Goal: Check status: Check status

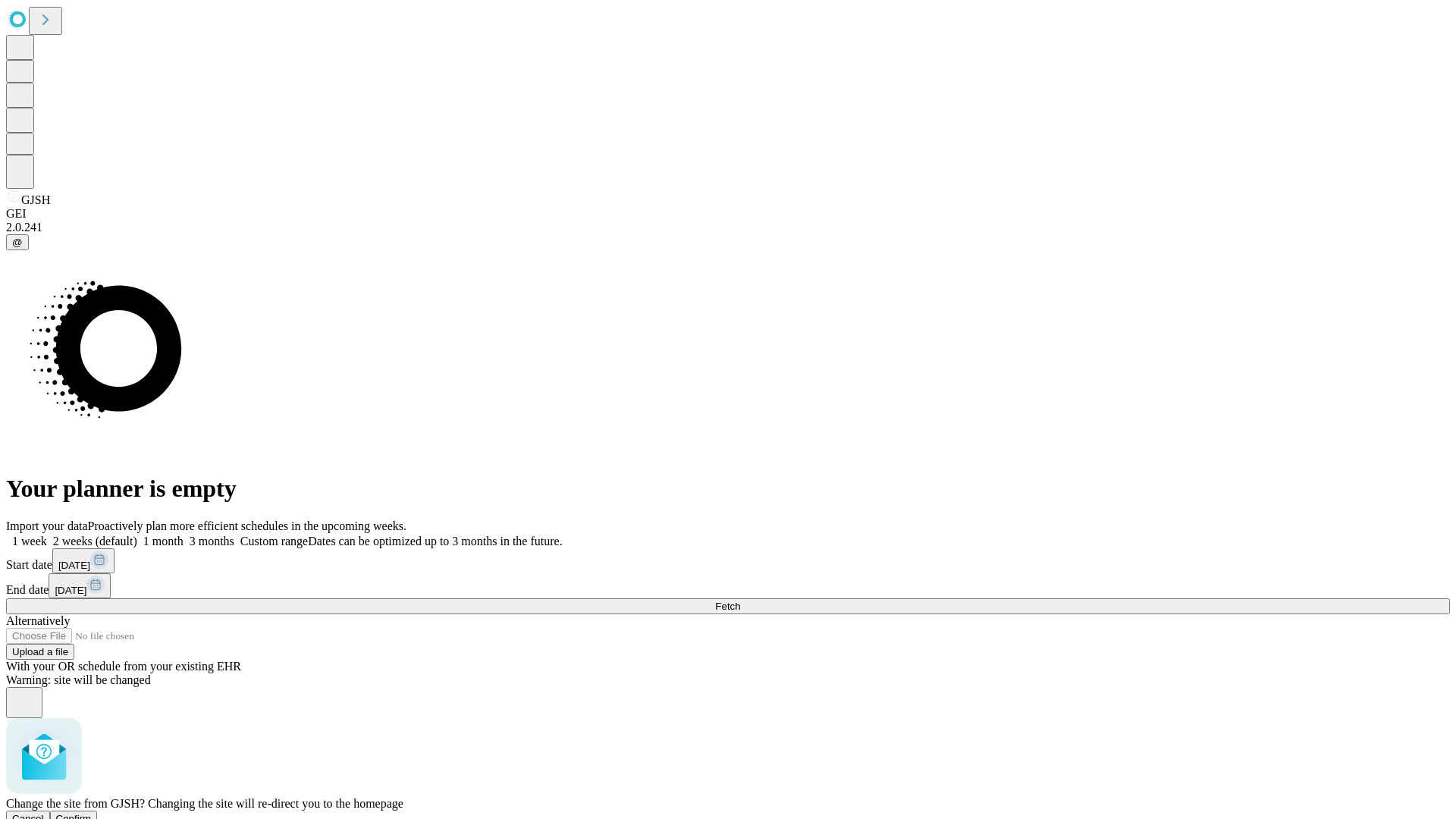
click at [91, 813] on span "Confirm" at bounding box center [73, 819] width 36 height 12
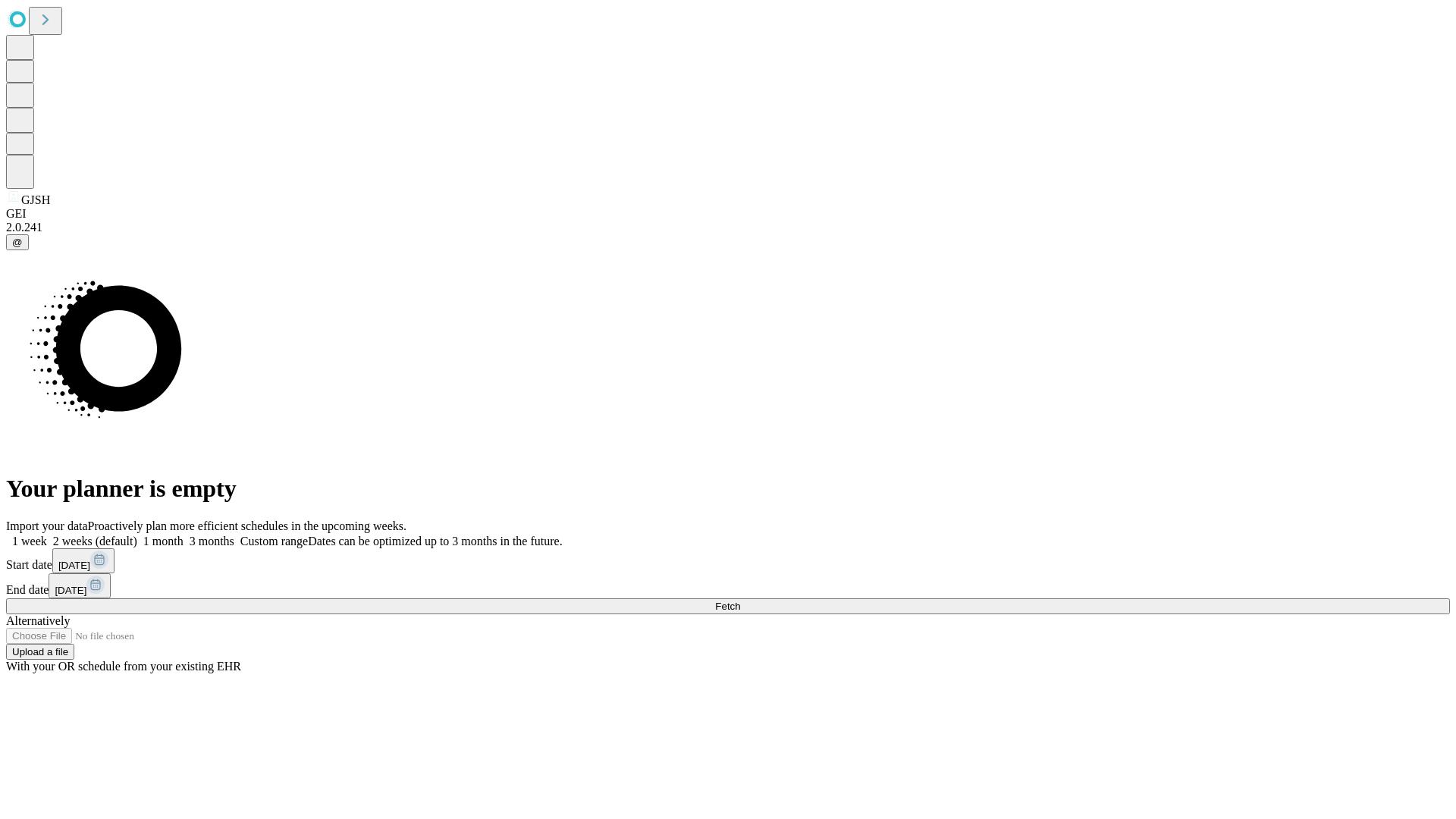
click at [47, 534] on label "1 week" at bounding box center [26, 540] width 41 height 12
click at [740, 601] on span "Fetch" at bounding box center [728, 607] width 25 height 12
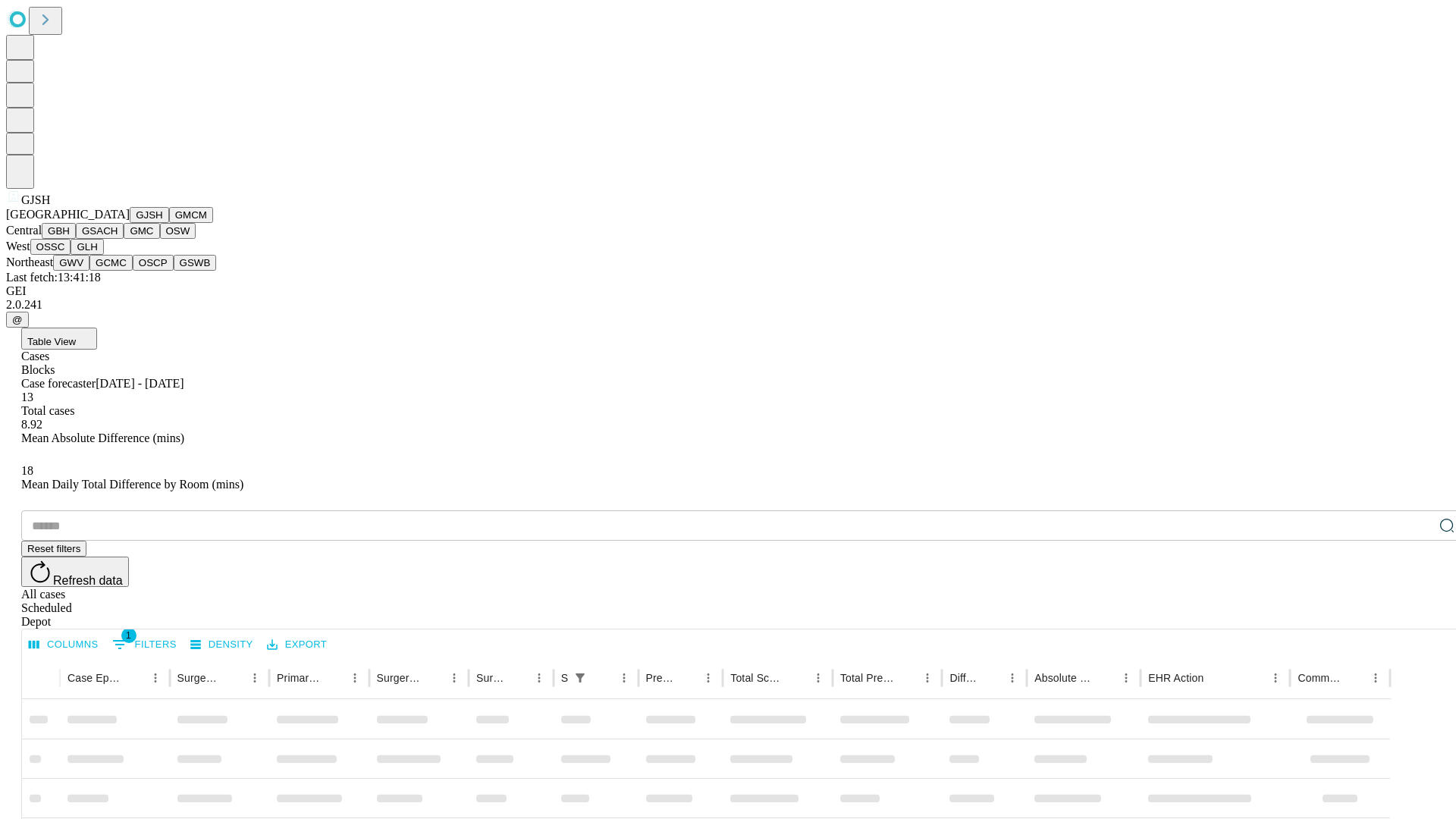
click at [169, 223] on button "GMCM" at bounding box center [191, 214] width 44 height 16
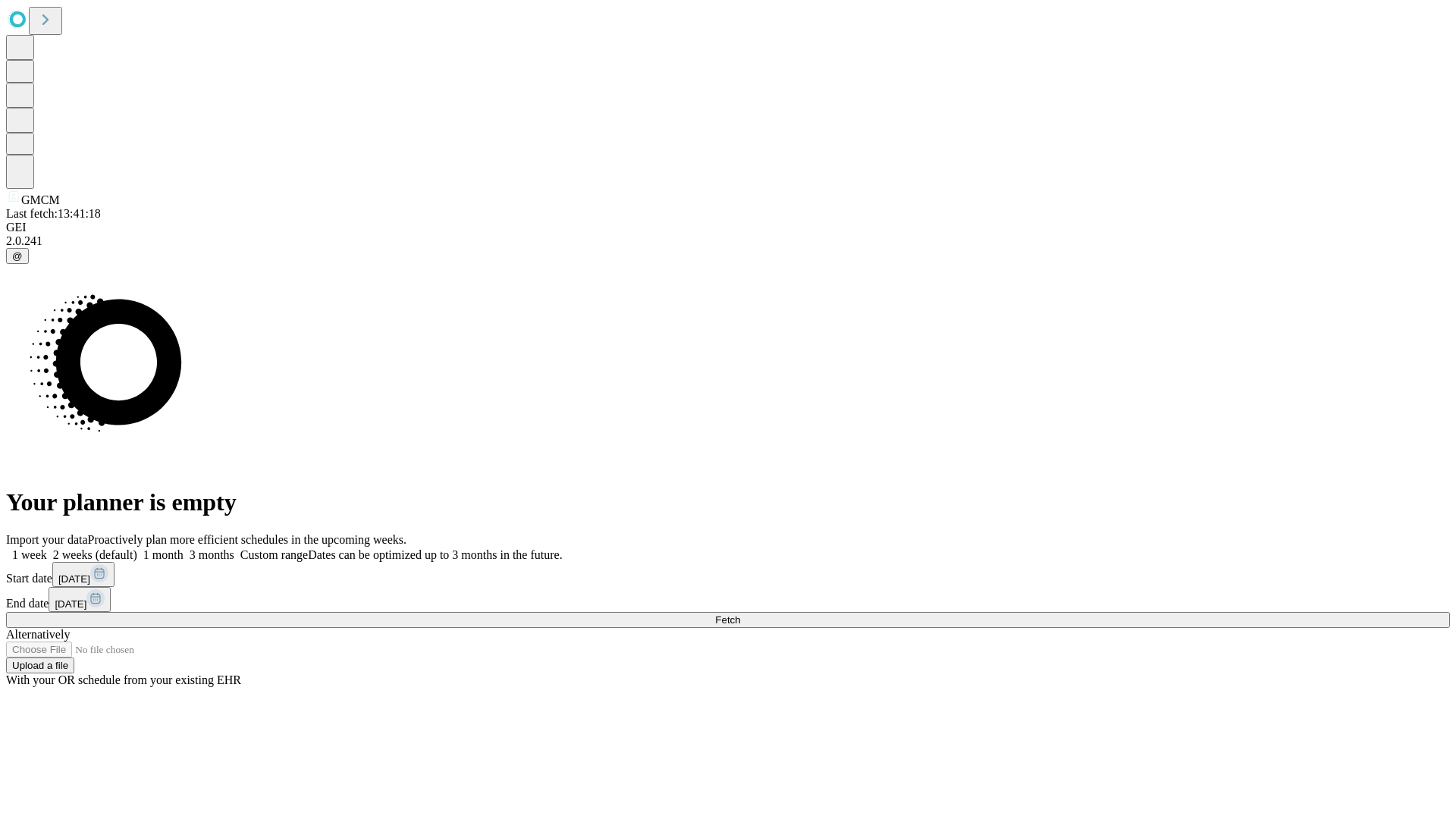
click at [47, 548] on label "1 week" at bounding box center [26, 554] width 41 height 12
click at [740, 614] on span "Fetch" at bounding box center [728, 620] width 25 height 12
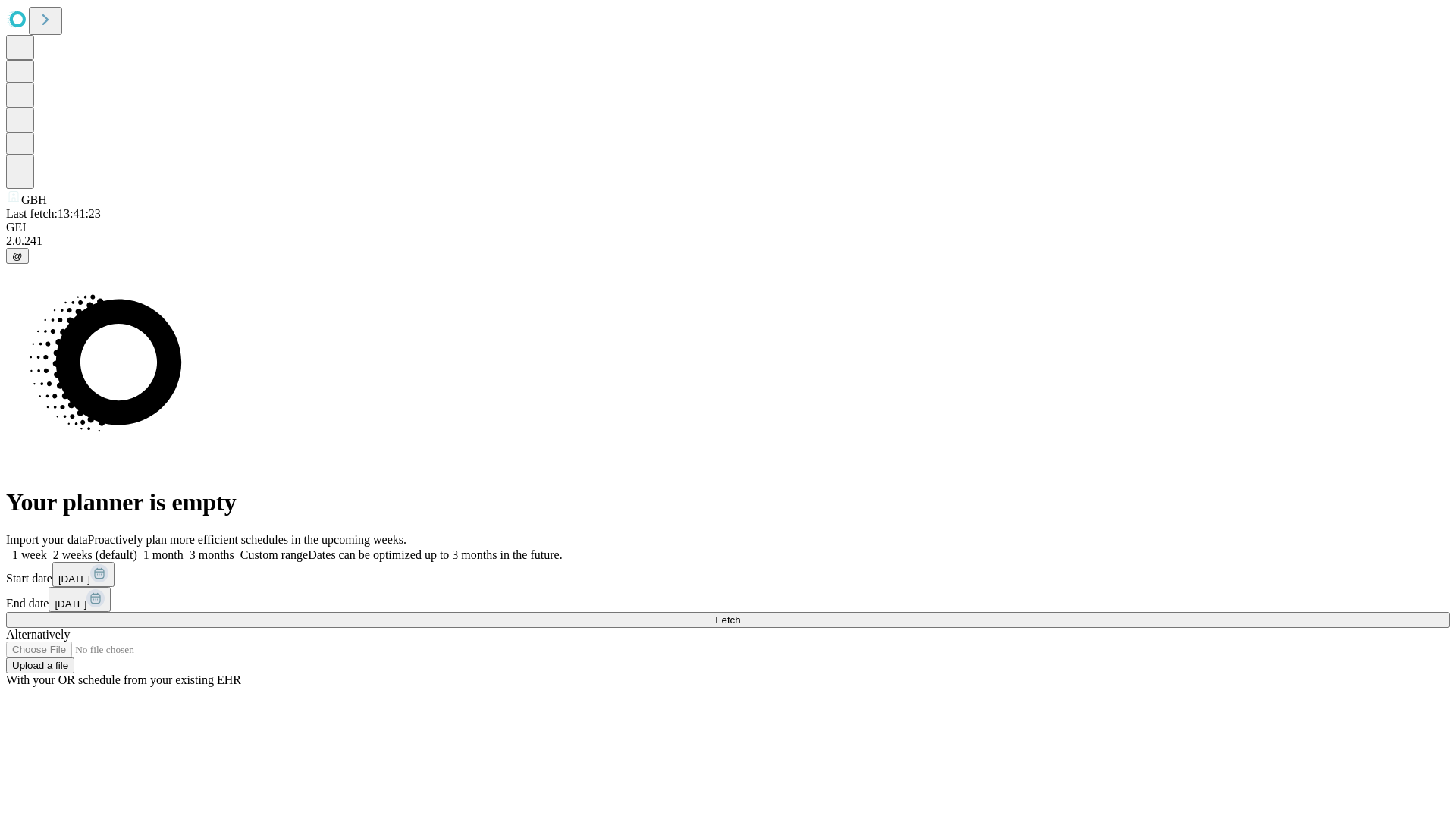
click at [740, 614] on span "Fetch" at bounding box center [728, 620] width 25 height 12
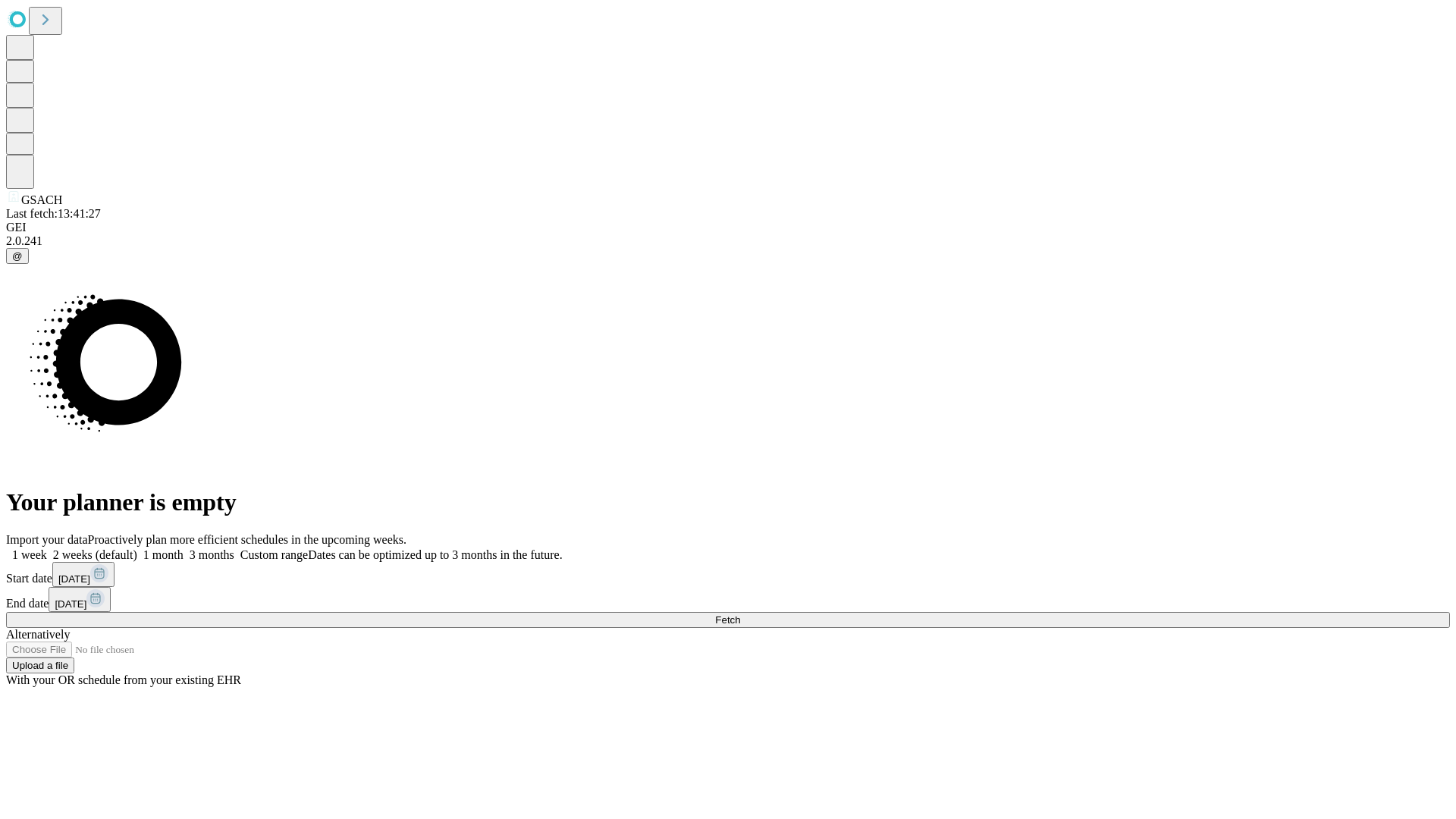
click at [47, 548] on label "1 week" at bounding box center [26, 554] width 41 height 12
click at [740, 614] on span "Fetch" at bounding box center [728, 620] width 25 height 12
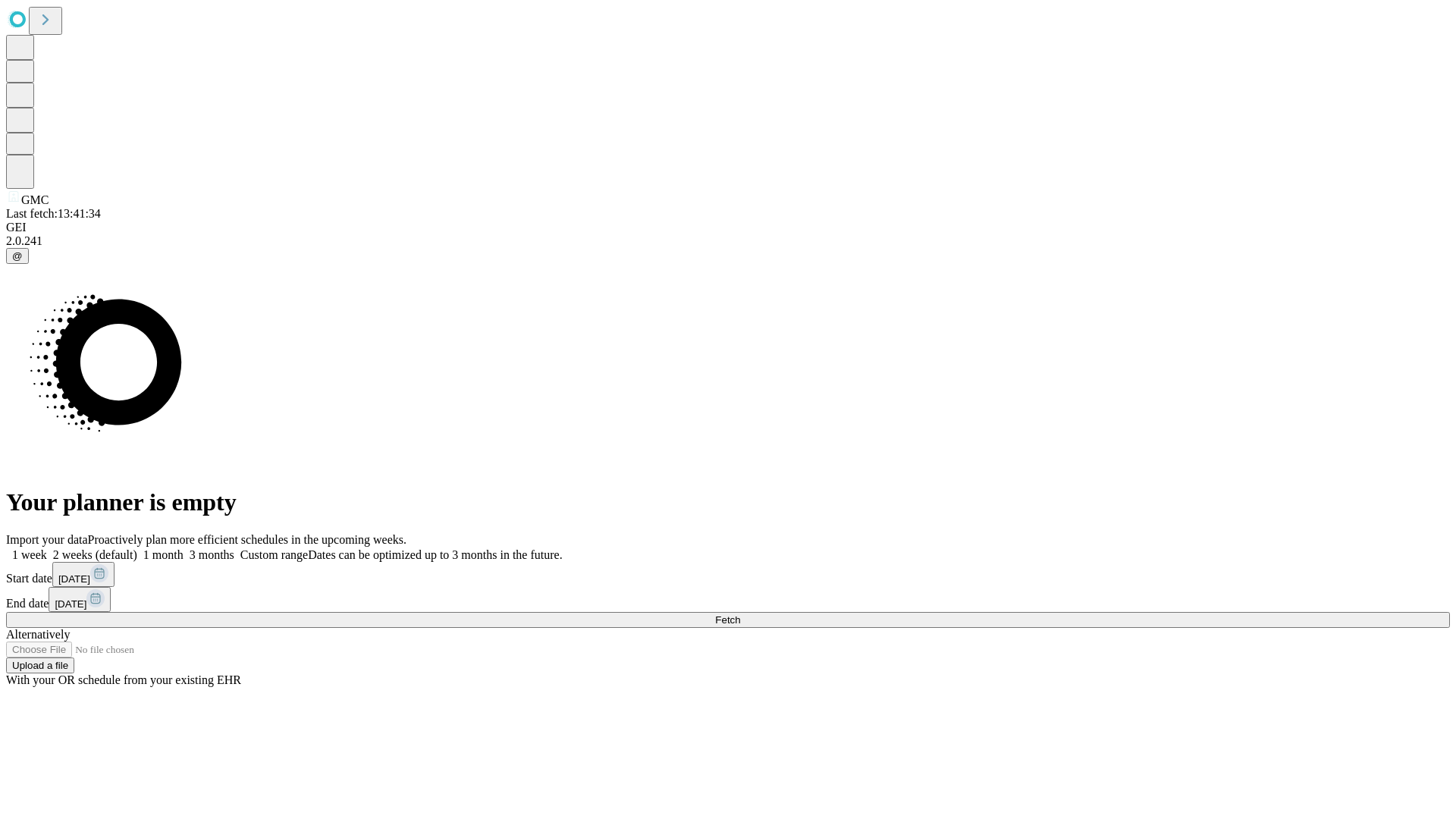
click at [740, 614] on span "Fetch" at bounding box center [728, 620] width 25 height 12
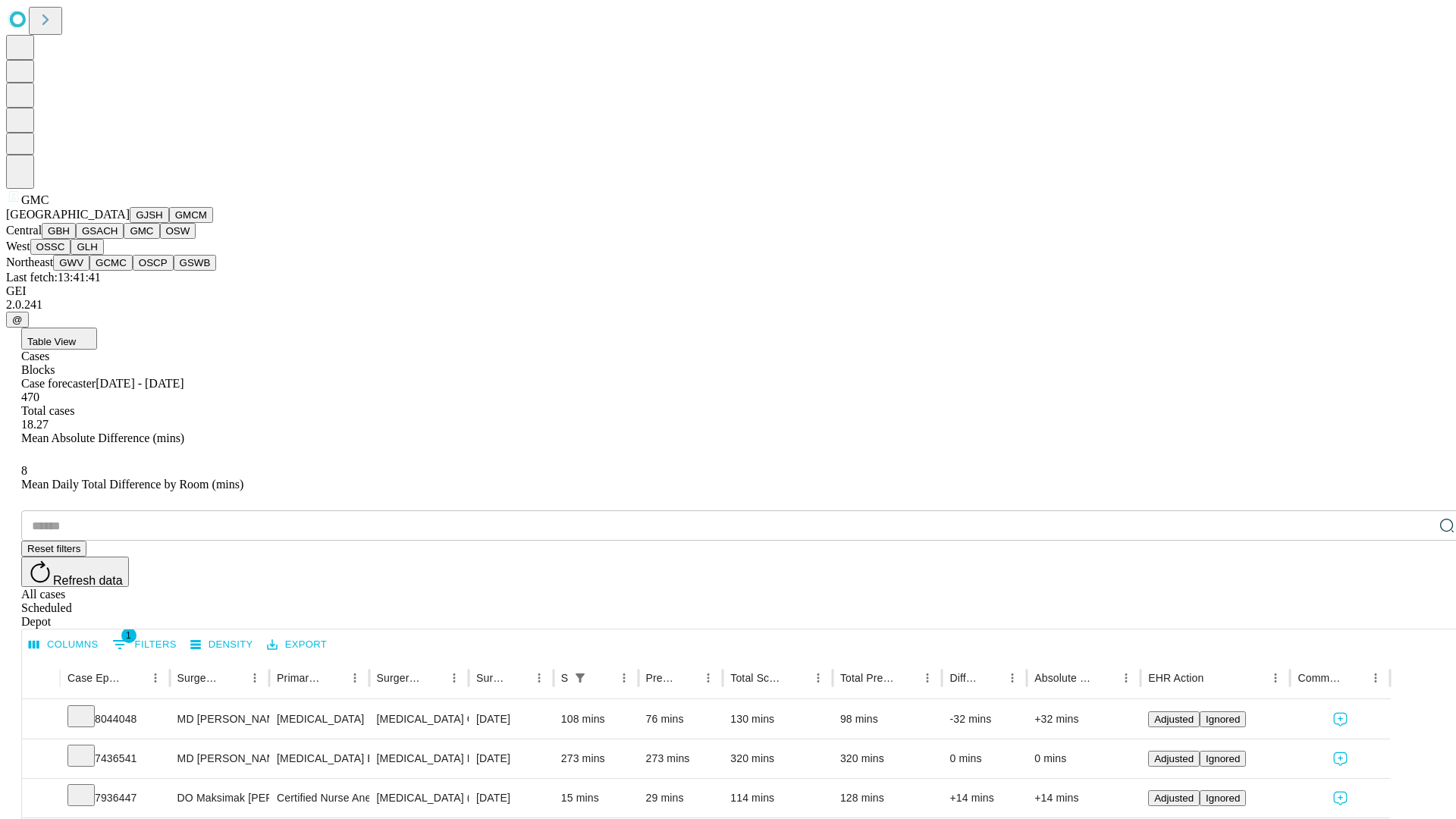
click at [160, 239] on button "OSW" at bounding box center [178, 231] width 37 height 16
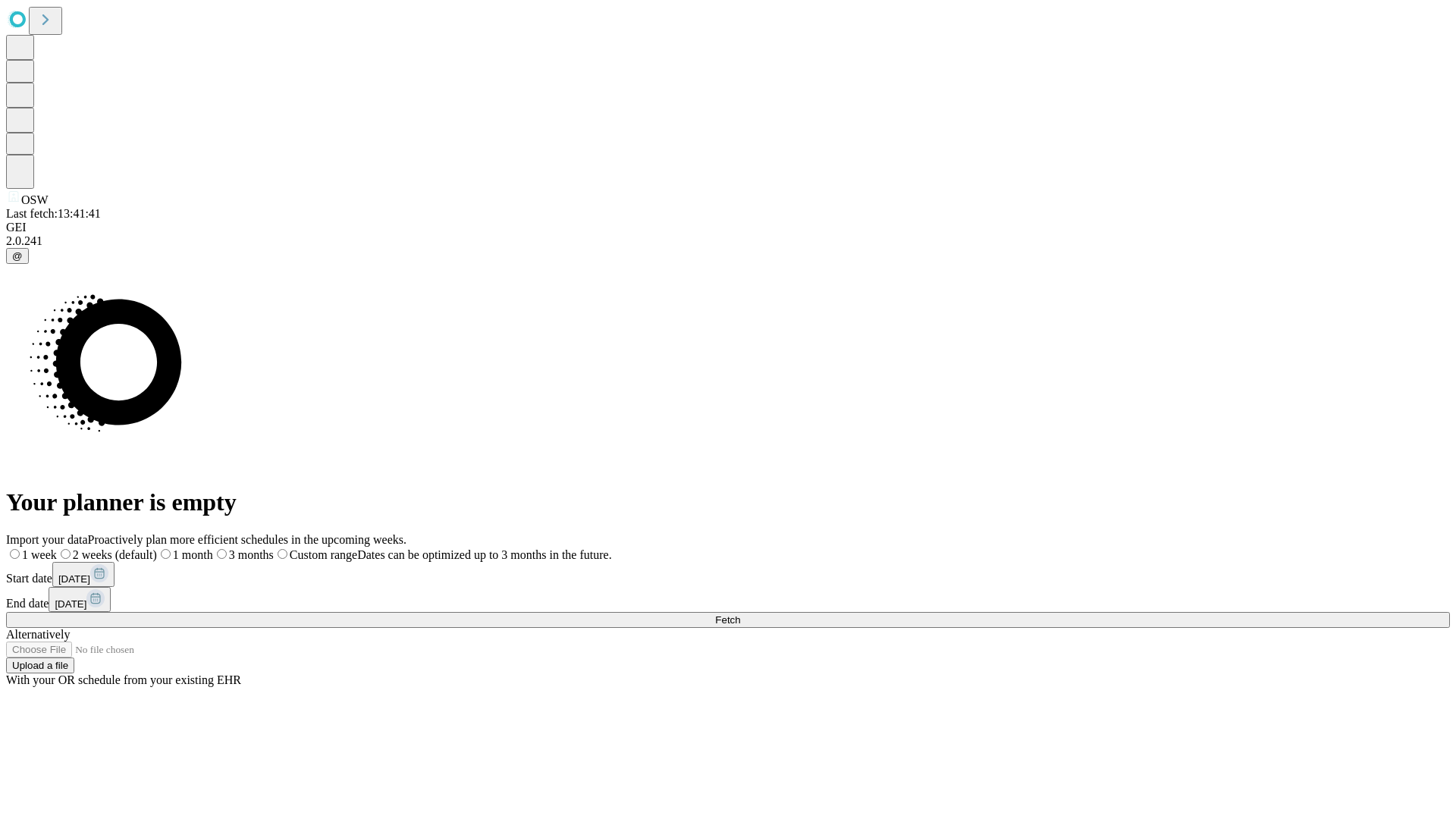
click at [57, 548] on label "1 week" at bounding box center [31, 554] width 51 height 12
click at [740, 614] on span "Fetch" at bounding box center [728, 620] width 25 height 12
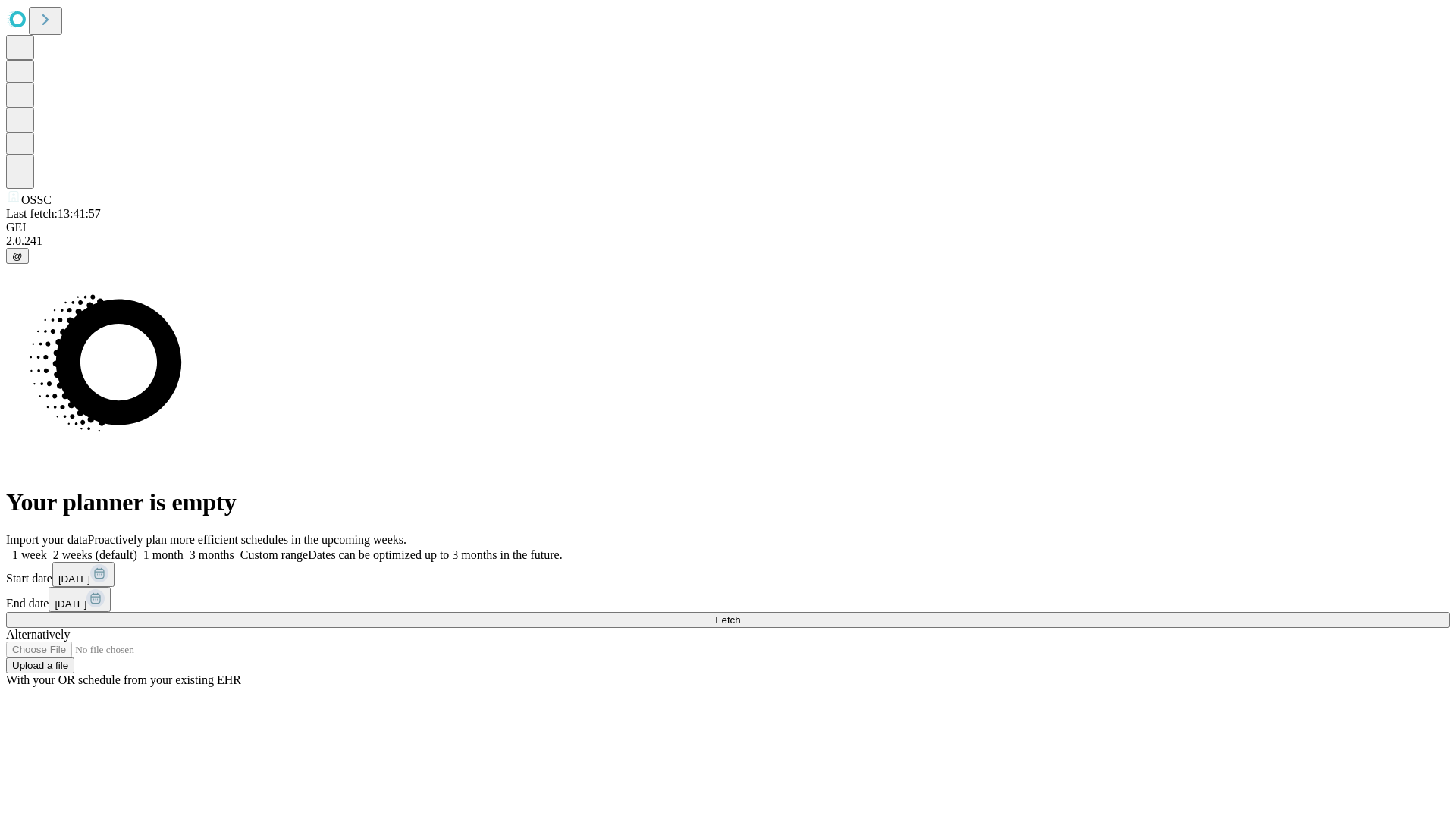
click at [740, 614] on span "Fetch" at bounding box center [728, 620] width 25 height 12
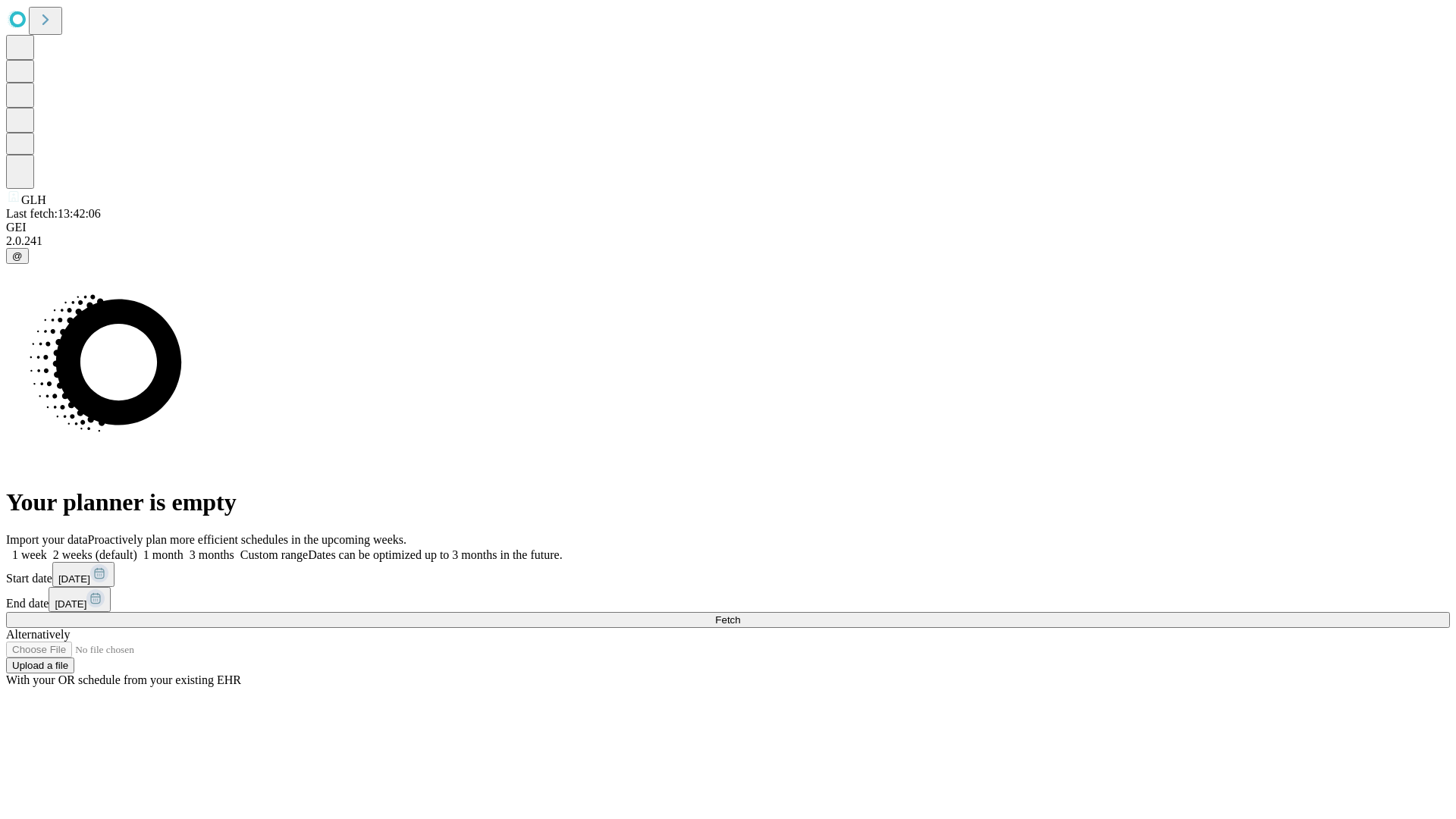
click at [47, 548] on label "1 week" at bounding box center [26, 554] width 41 height 12
click at [740, 614] on span "Fetch" at bounding box center [728, 620] width 25 height 12
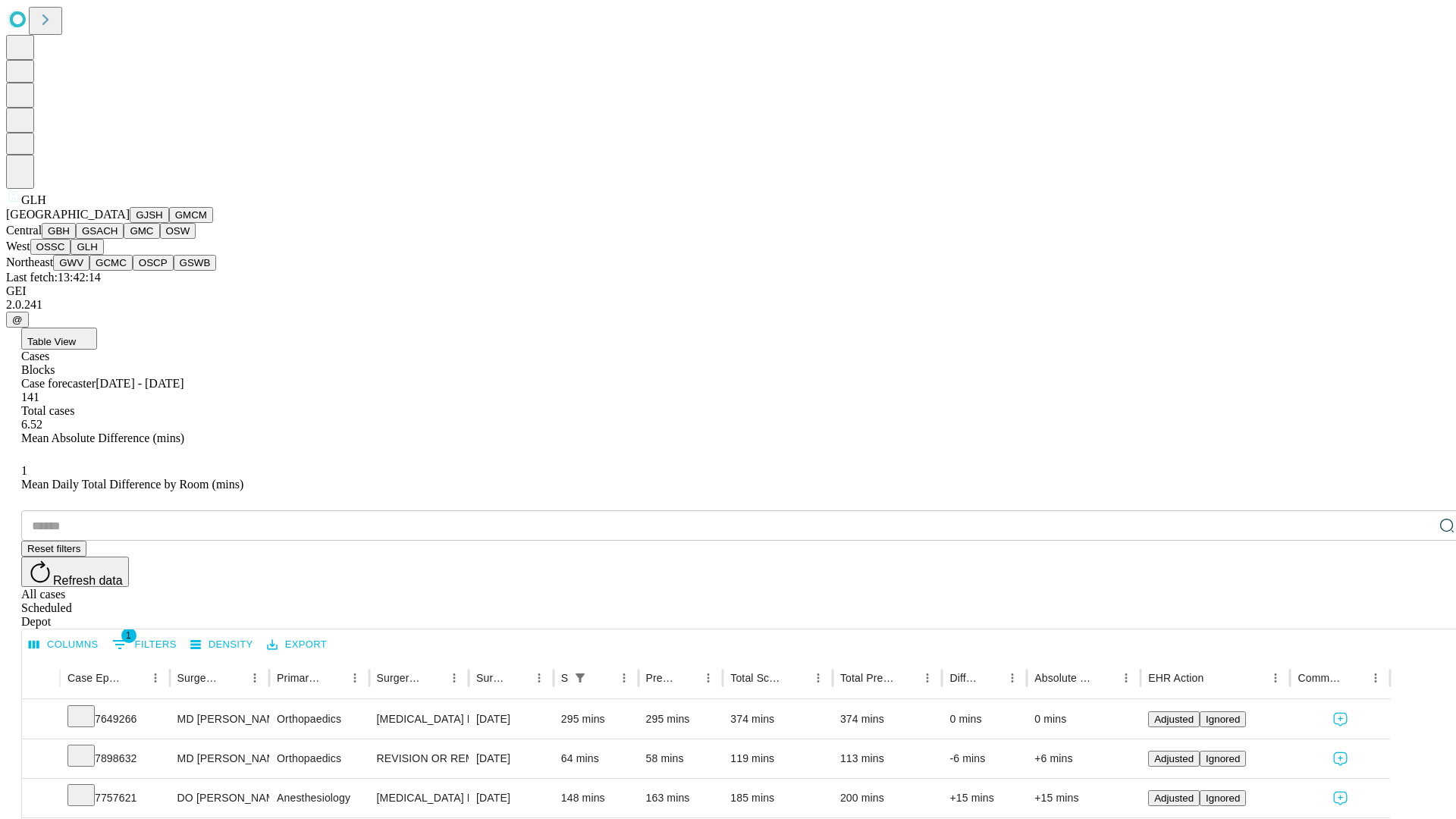
click at [89, 271] on button "GWV" at bounding box center [71, 262] width 37 height 16
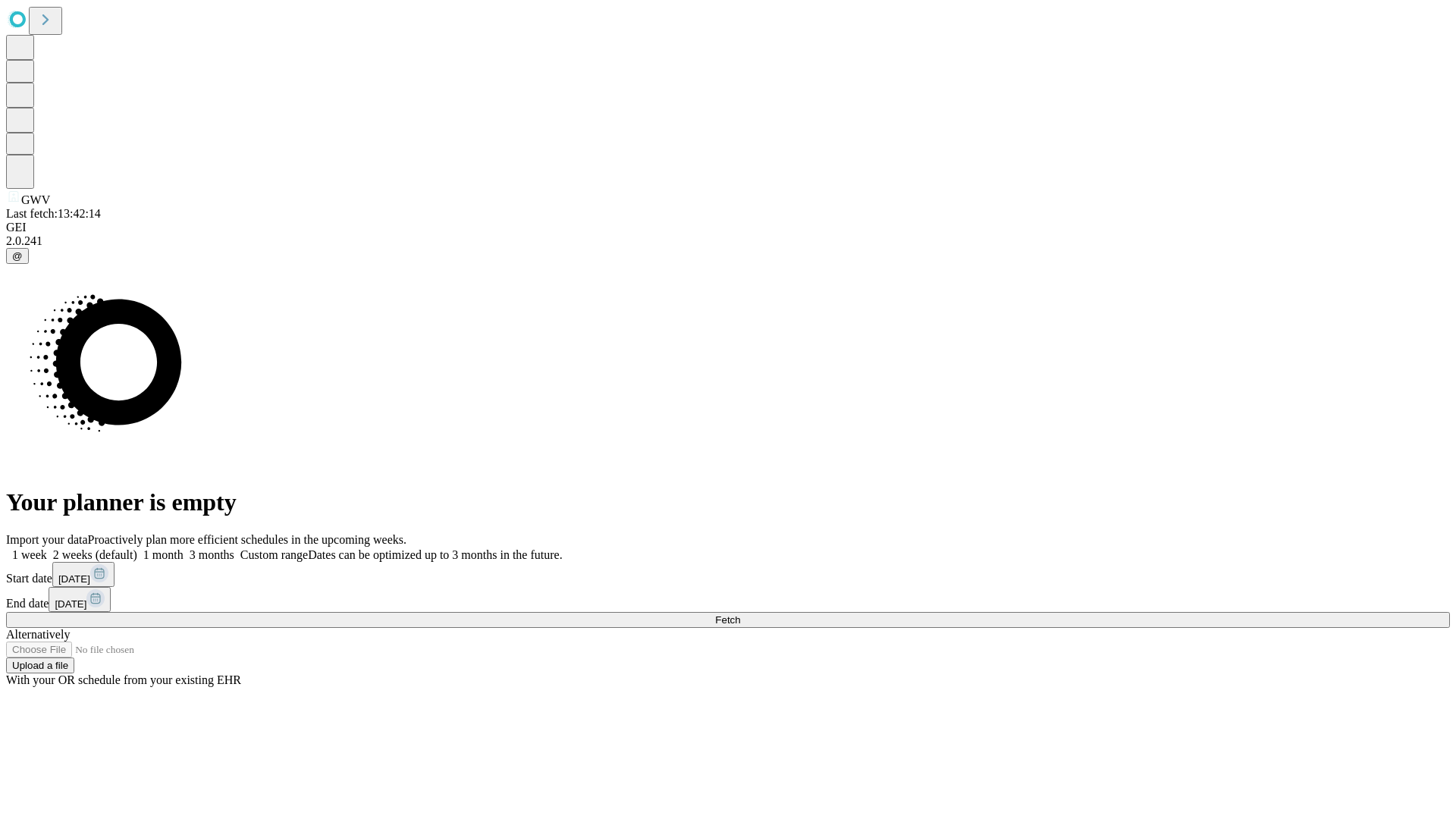
click at [47, 548] on label "1 week" at bounding box center [26, 554] width 41 height 12
click at [740, 614] on span "Fetch" at bounding box center [728, 620] width 25 height 12
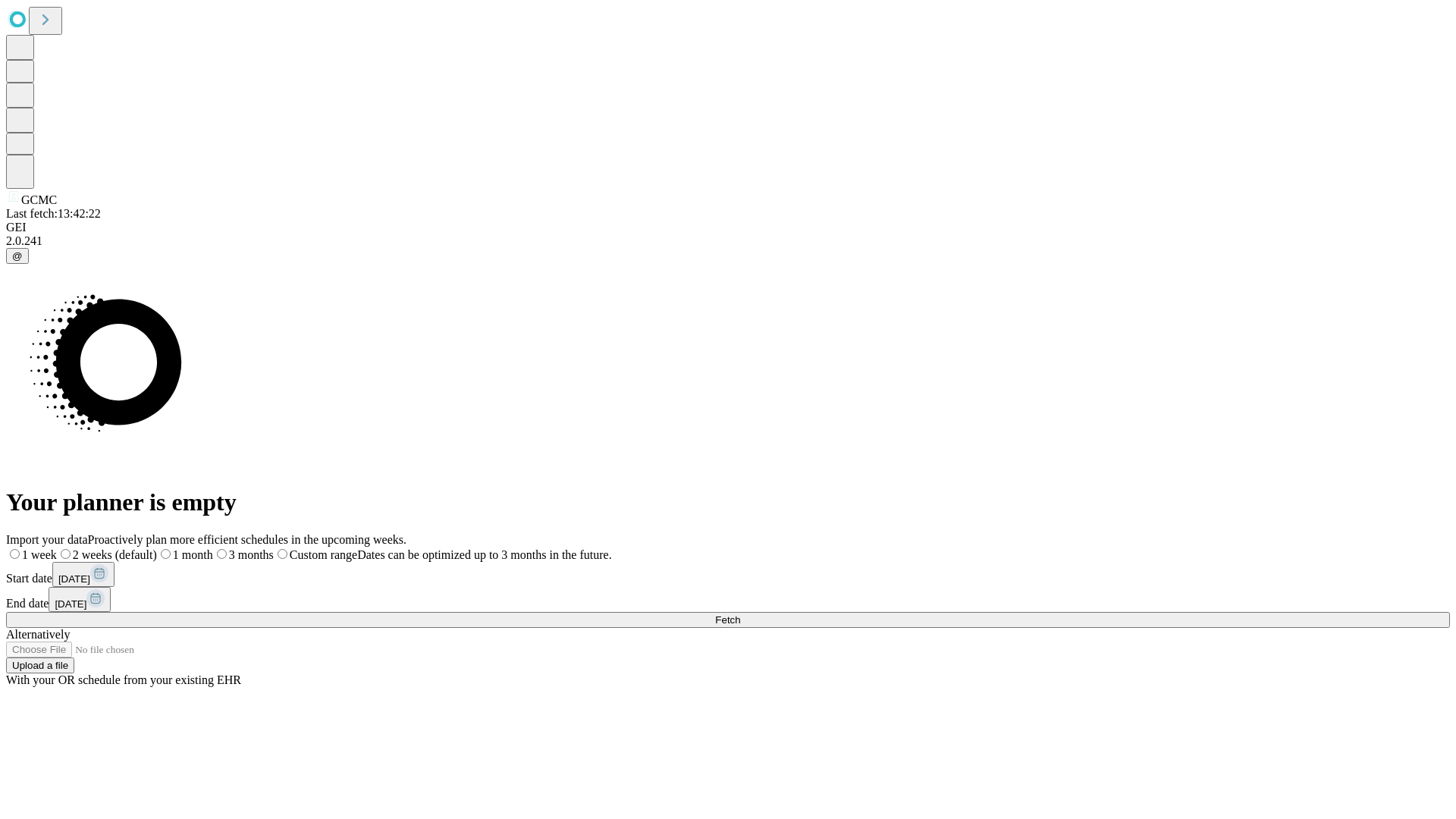
click at [740, 614] on span "Fetch" at bounding box center [728, 620] width 25 height 12
